Goal: Task Accomplishment & Management: Use online tool/utility

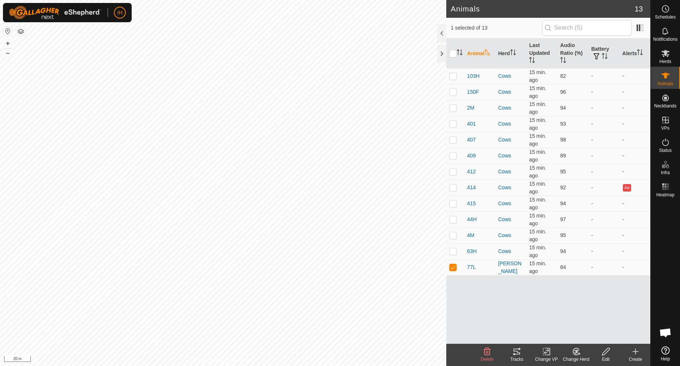
click at [517, 353] on icon at bounding box center [516, 352] width 7 height 6
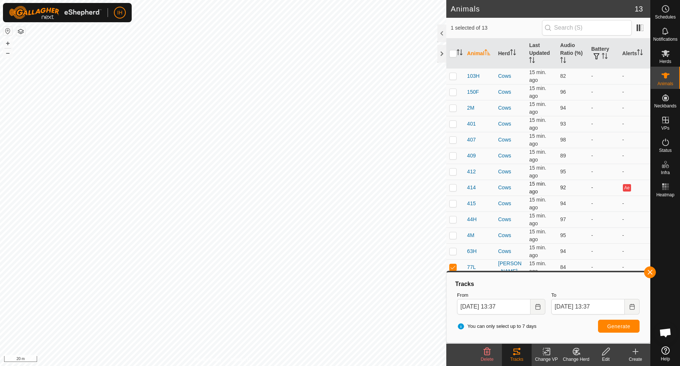
click at [456, 189] on p-checkbox at bounding box center [452, 188] width 7 height 6
checkbox input "true"
click at [456, 267] on p-checkbox at bounding box center [452, 267] width 7 height 6
checkbox input "false"
click at [628, 327] on span "Generate" at bounding box center [618, 327] width 23 height 6
